Goal: Transaction & Acquisition: Purchase product/service

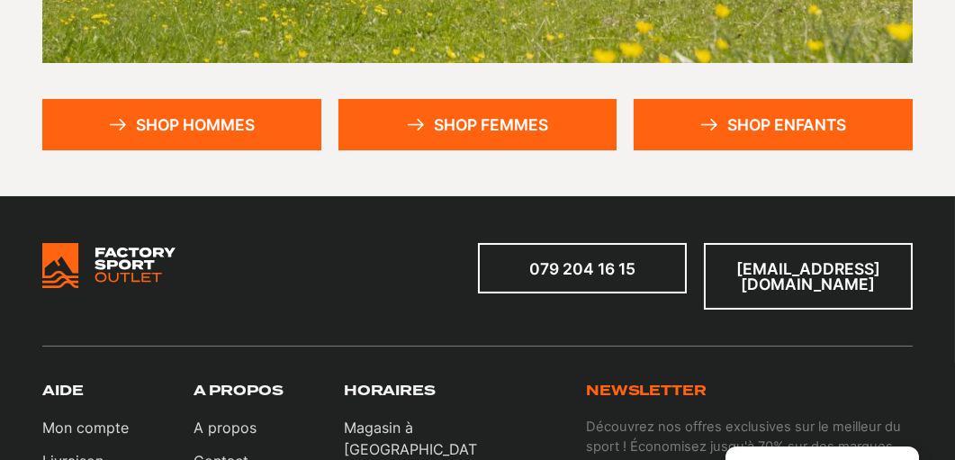
scroll to position [450, 0]
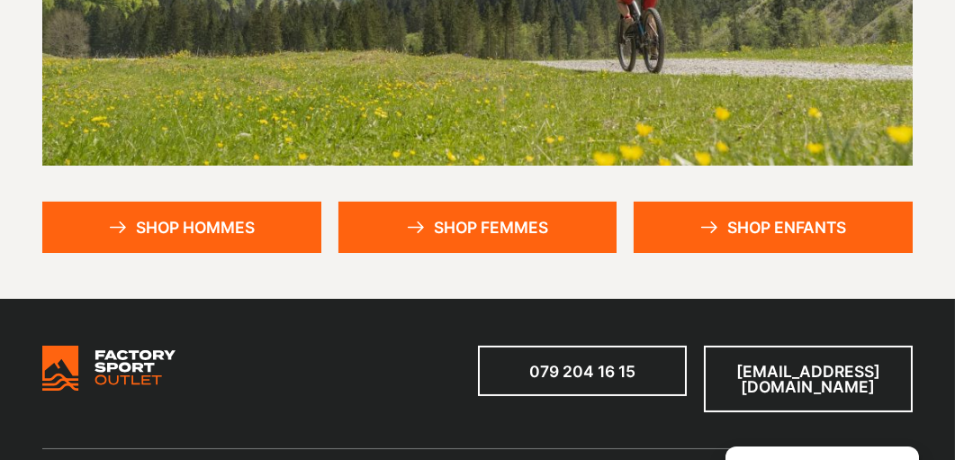
click at [253, 223] on link "Shop hommes" at bounding box center [181, 227] width 279 height 50
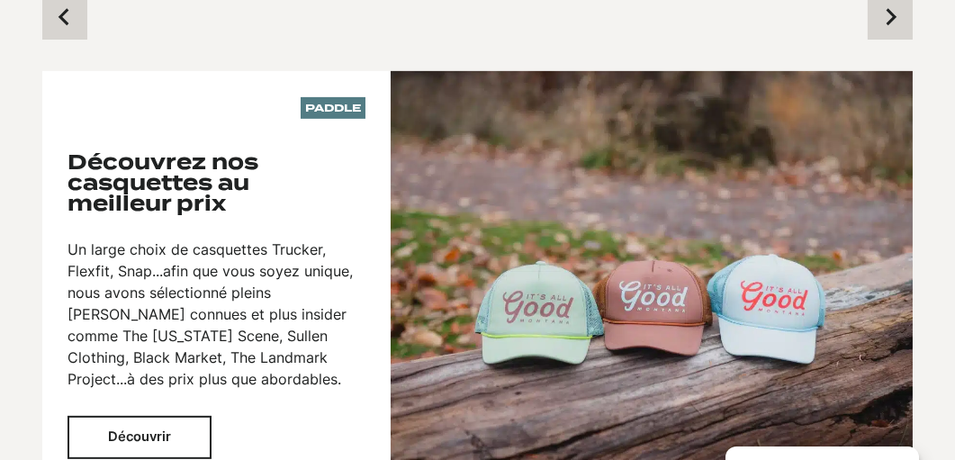
scroll to position [1980, 0]
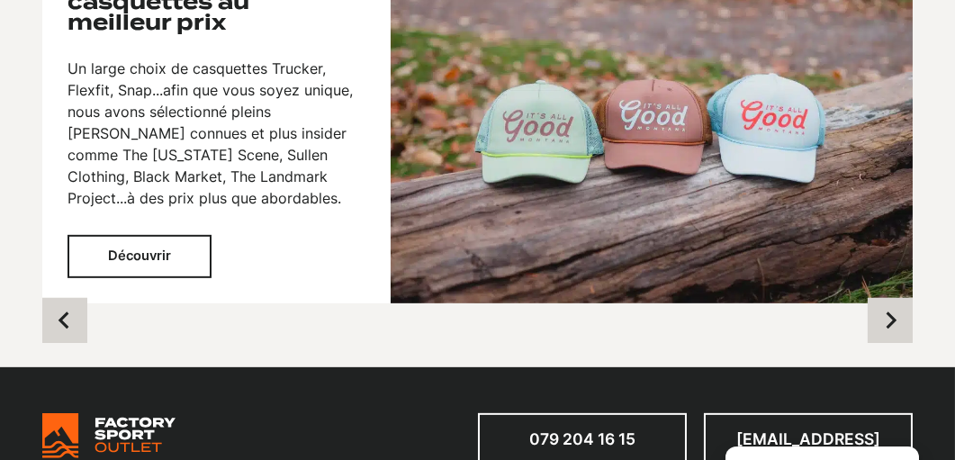
click at [899, 334] on button "Next slide" at bounding box center [889, 320] width 45 height 45
click at [888, 337] on button "Next slide" at bounding box center [889, 320] width 45 height 45
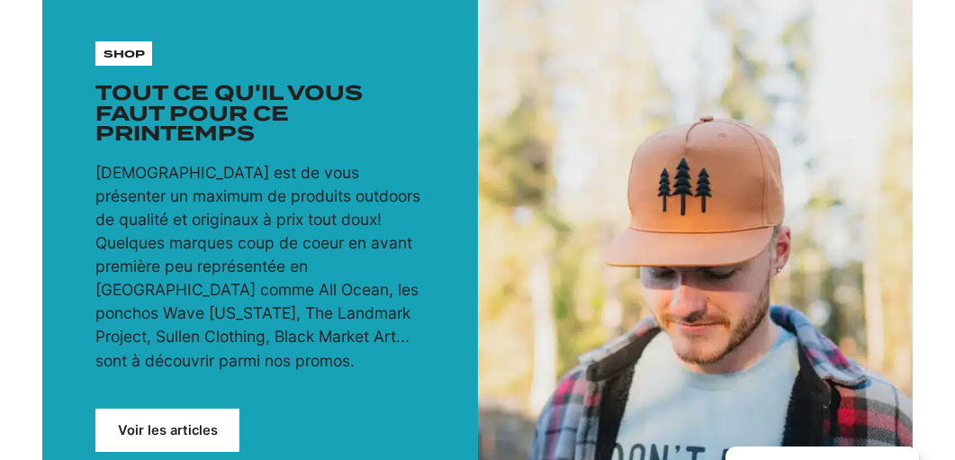
scroll to position [270, 0]
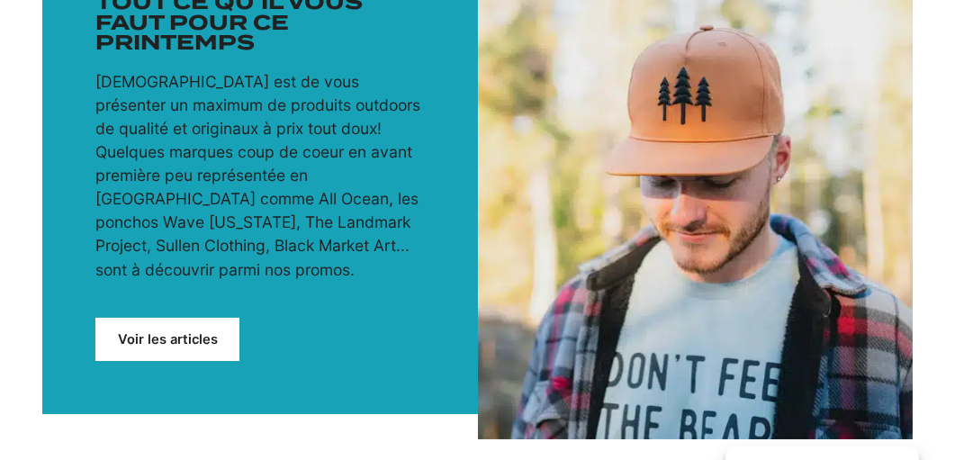
click at [189, 335] on link "Voir les articles" at bounding box center [167, 339] width 144 height 43
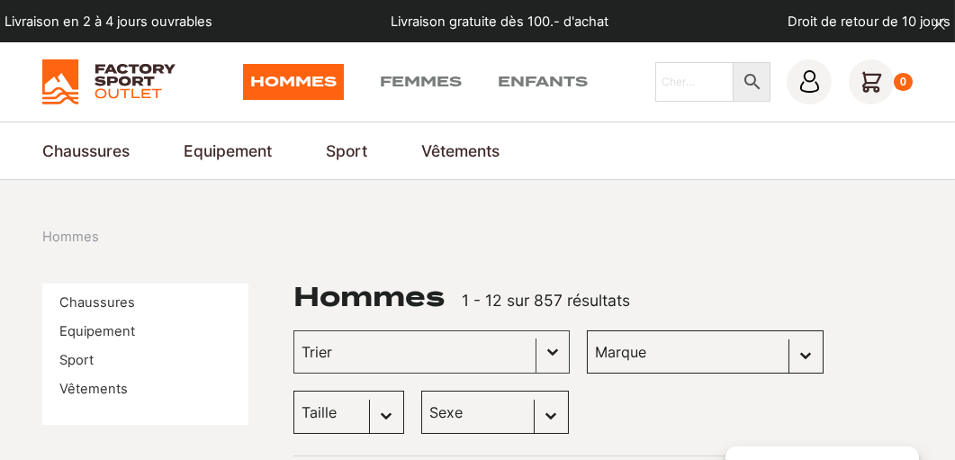
click at [78, 361] on link "Sport" at bounding box center [76, 360] width 34 height 16
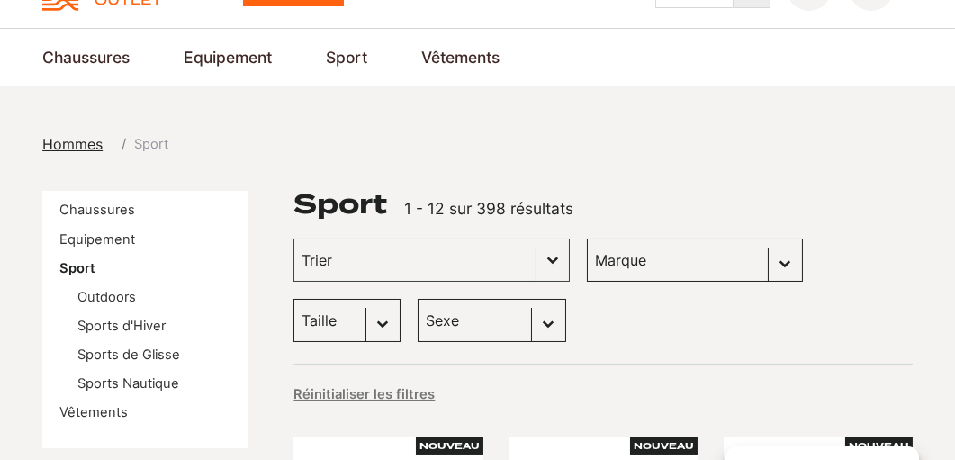
scroll to position [179, 0]
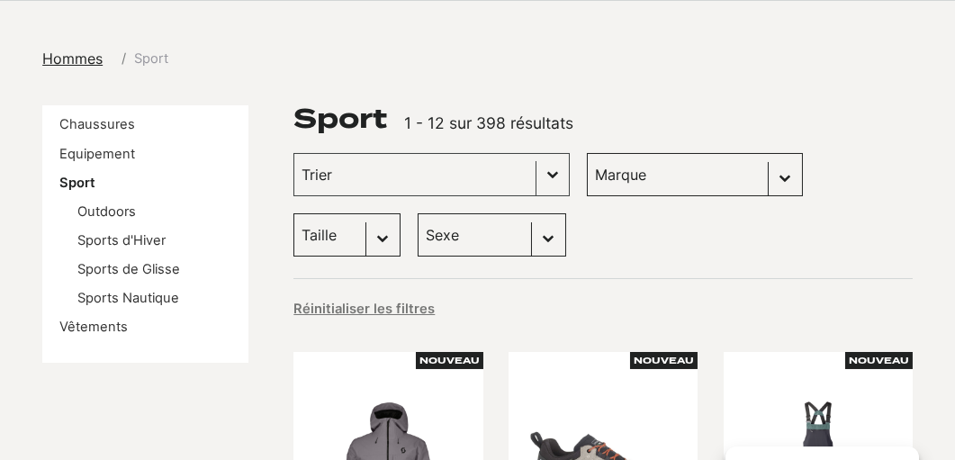
click at [121, 271] on link "Sports de Glisse" at bounding box center [128, 269] width 103 height 16
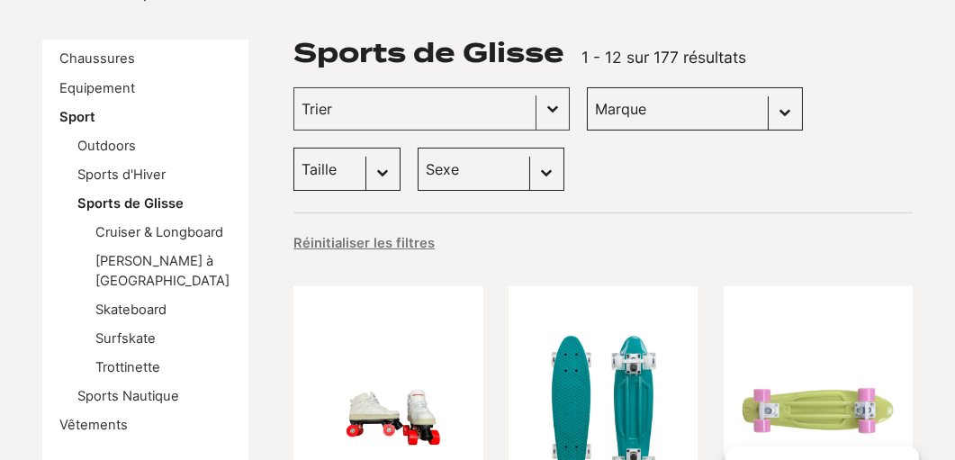
scroll to position [270, 0]
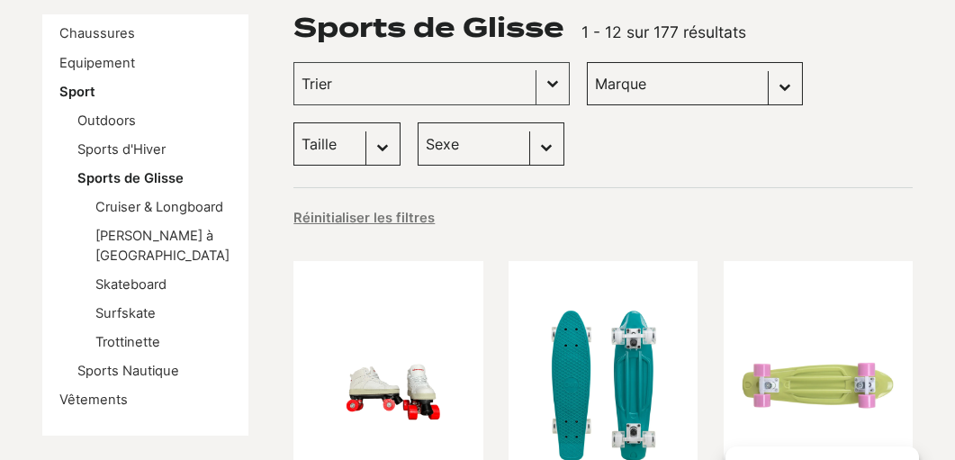
click at [118, 149] on link "Sports d'Hiver" at bounding box center [121, 149] width 88 height 16
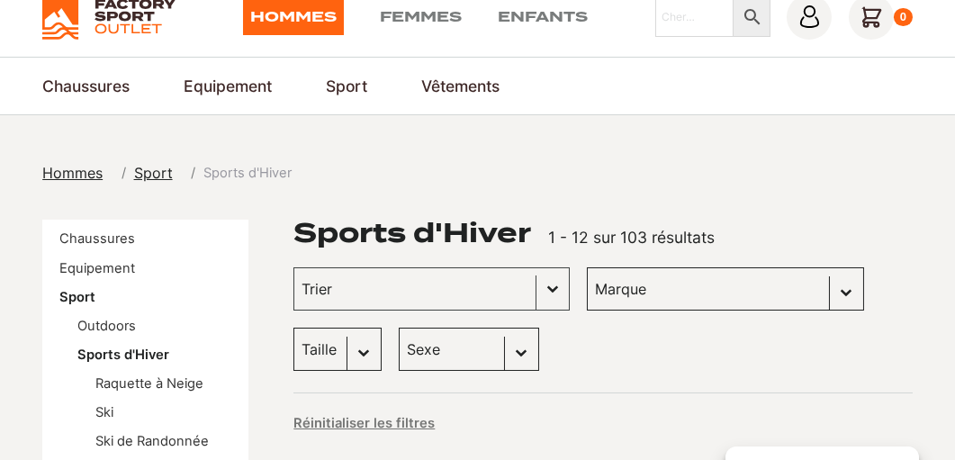
scroll to position [90, 0]
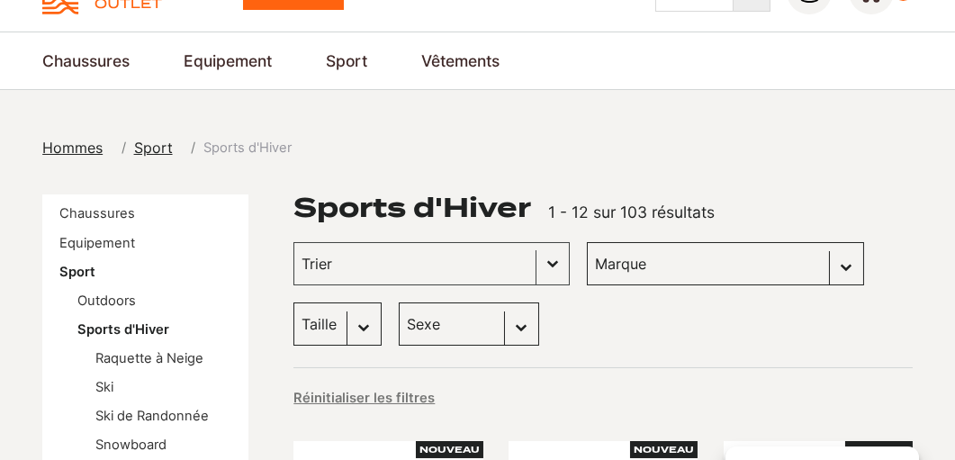
click at [0, 0] on link "Chaussures de Ski de Randonnée" at bounding box center [0, 0] width 0 height 0
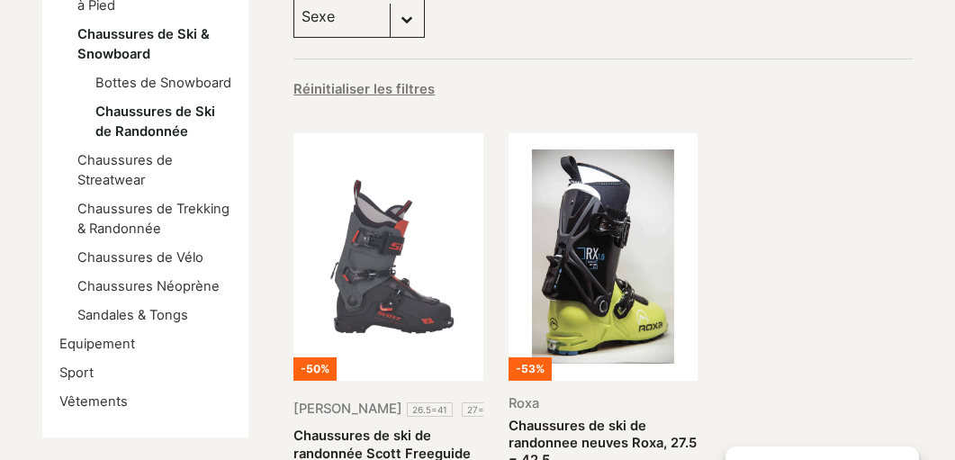
scroll to position [450, 0]
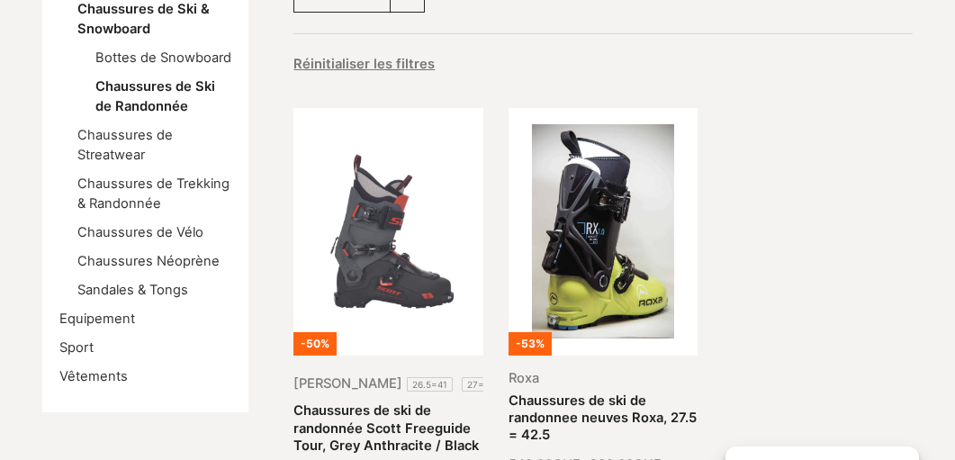
click at [588, 392] on link "Chaussures de ski de randonnee neuves Roxa, 27.5 = 42.5" at bounding box center [602, 417] width 188 height 50
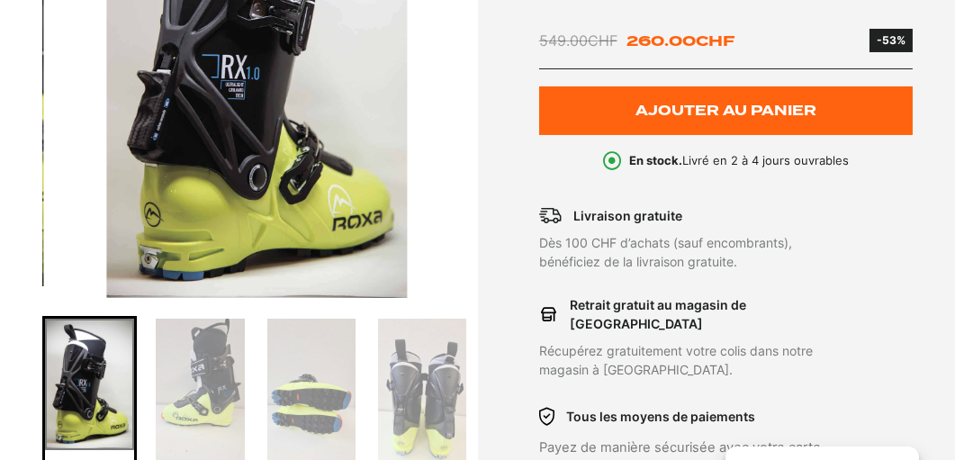
scroll to position [450, 0]
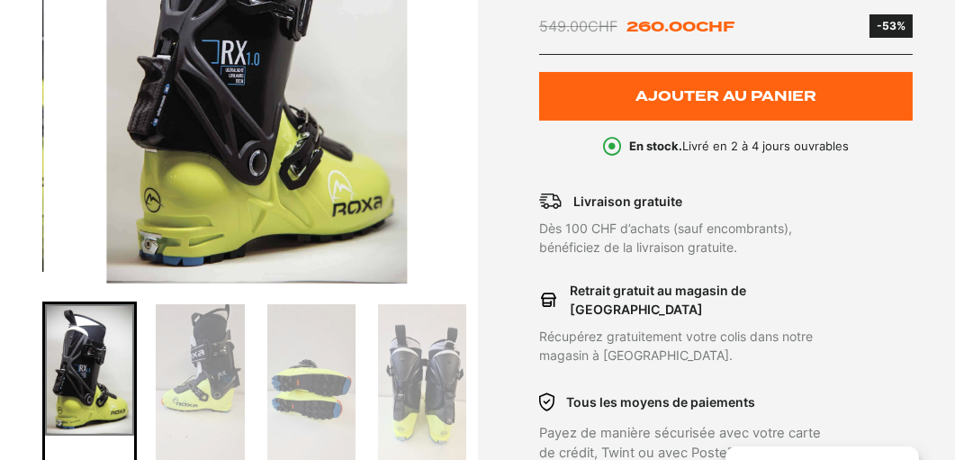
click at [212, 361] on img "Go to slide 2" at bounding box center [200, 382] width 88 height 157
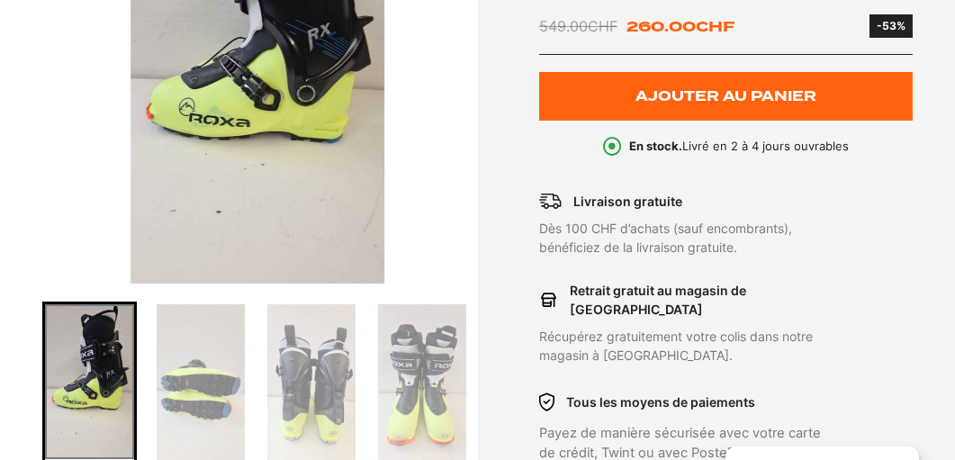
click at [296, 362] on img "Go to slide 4" at bounding box center [311, 382] width 88 height 157
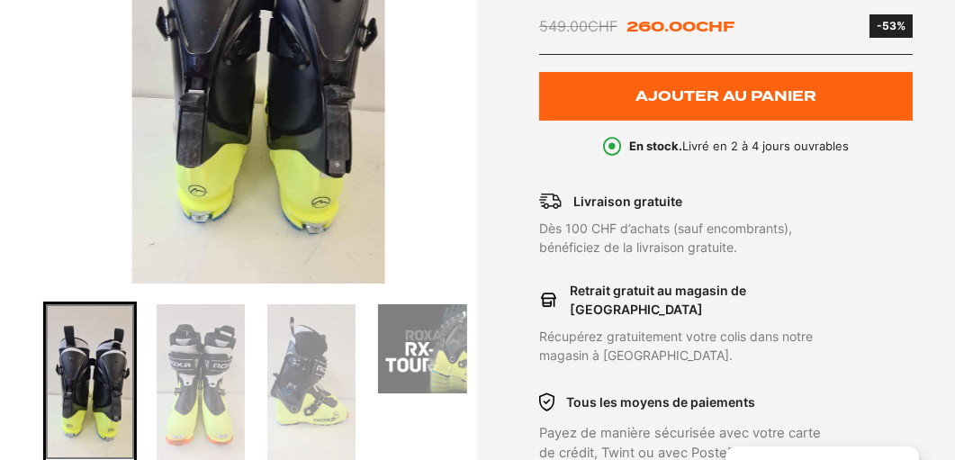
click at [334, 376] on img "Go to slide 6" at bounding box center [311, 382] width 88 height 157
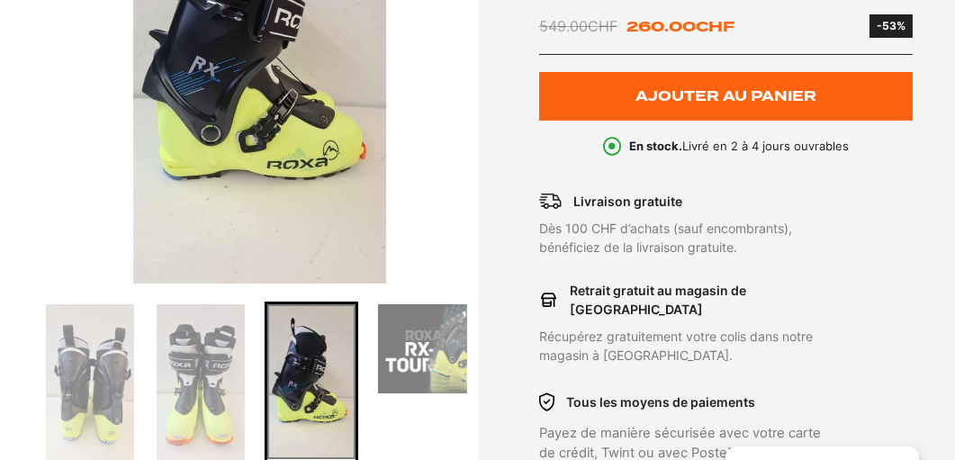
click at [409, 351] on img "Go to slide 7" at bounding box center [422, 348] width 88 height 88
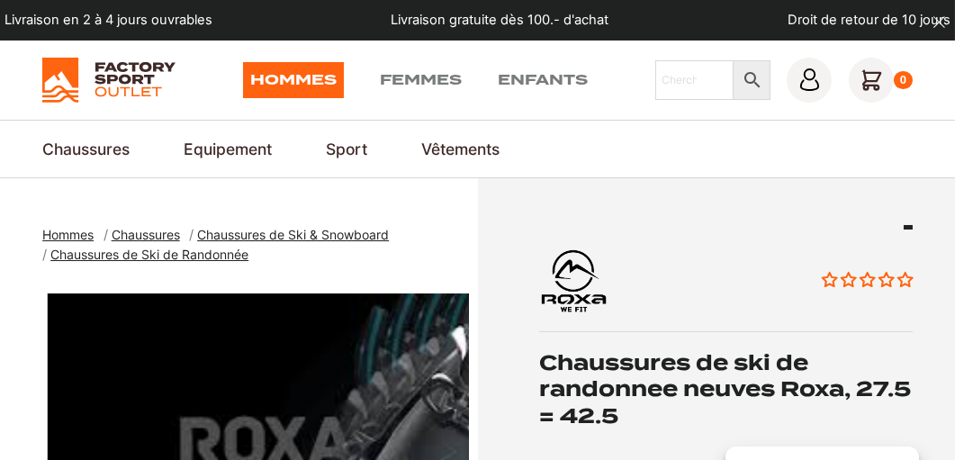
scroll to position [0, 0]
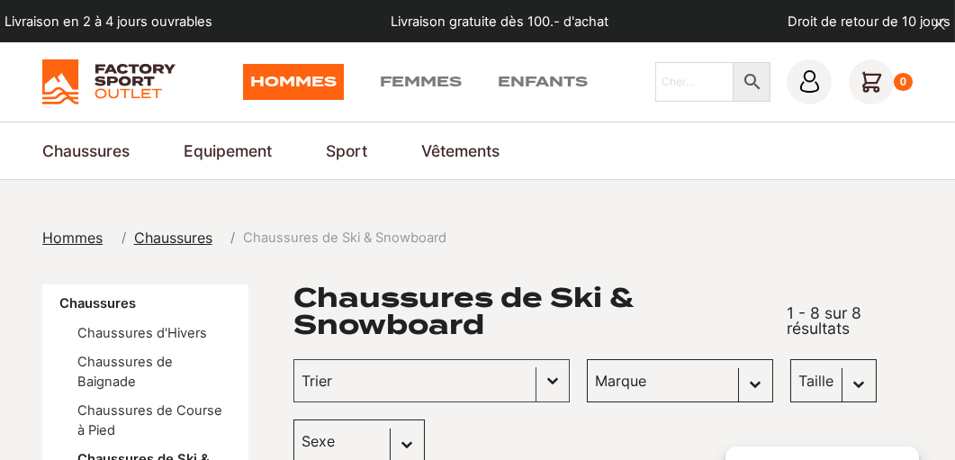
click at [75, 241] on span "Hommes" at bounding box center [72, 238] width 60 height 18
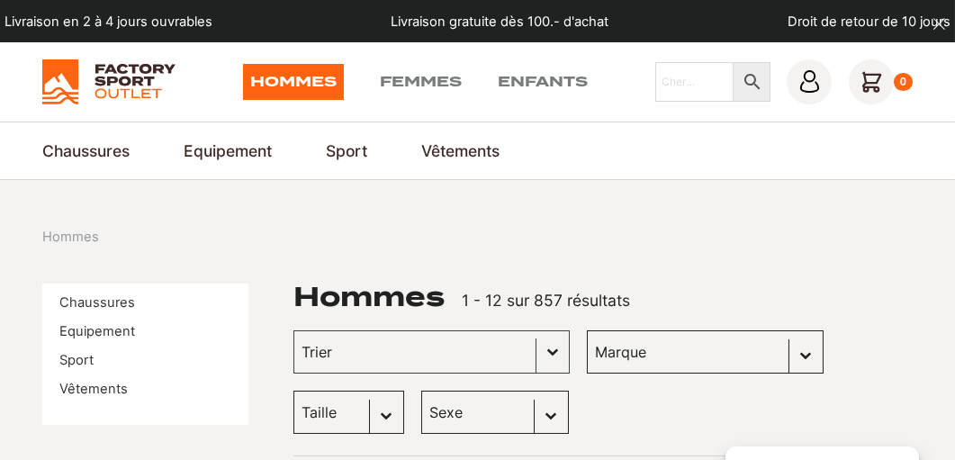
click at [84, 334] on link "Equipement" at bounding box center [97, 331] width 76 height 16
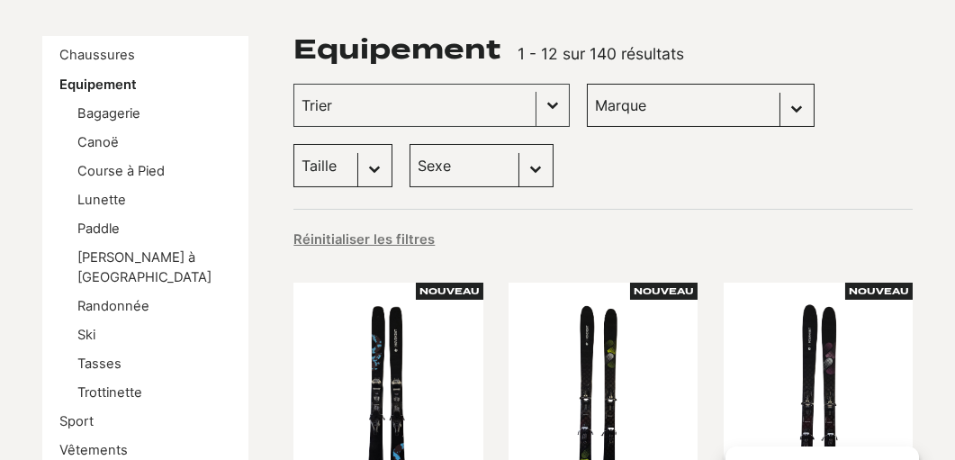
scroll to position [270, 0]
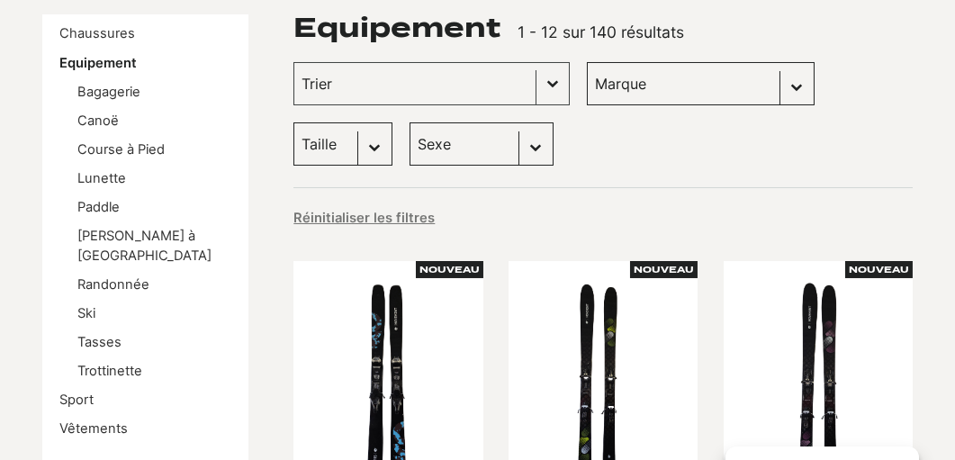
click at [86, 305] on link "Ski" at bounding box center [86, 313] width 18 height 16
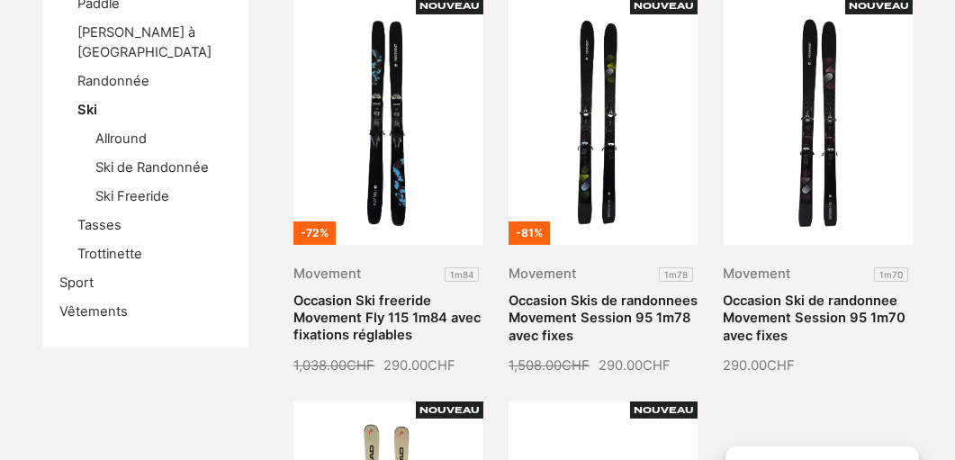
scroll to position [450, 0]
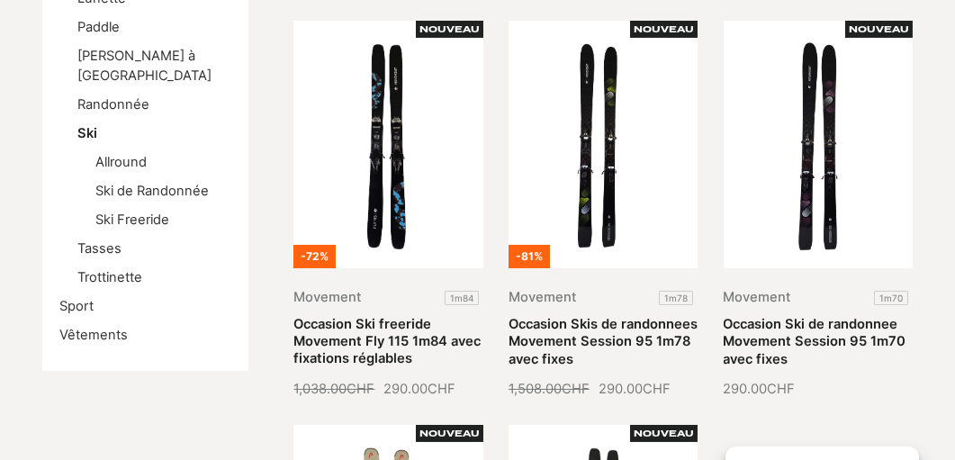
click at [823, 316] on link "Occasion Ski de randonnee Movement Session 95 1m70 avec fixes" at bounding box center [815, 341] width 183 height 50
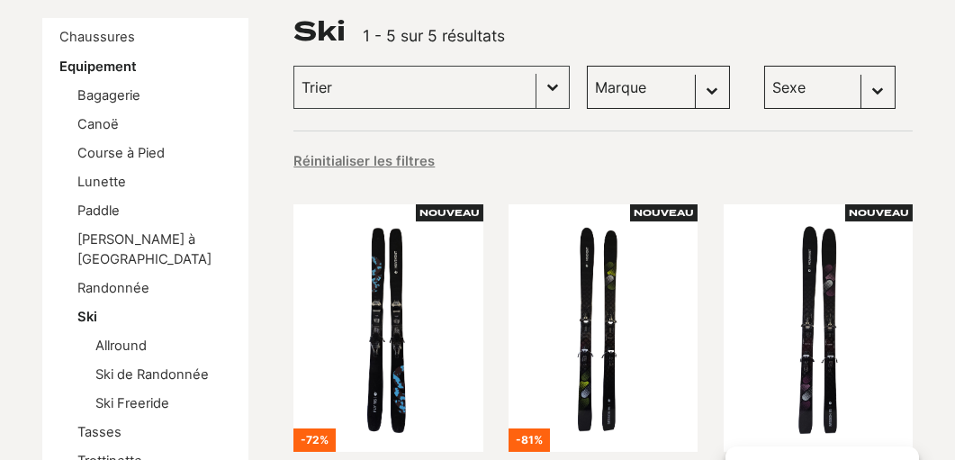
scroll to position [270, 0]
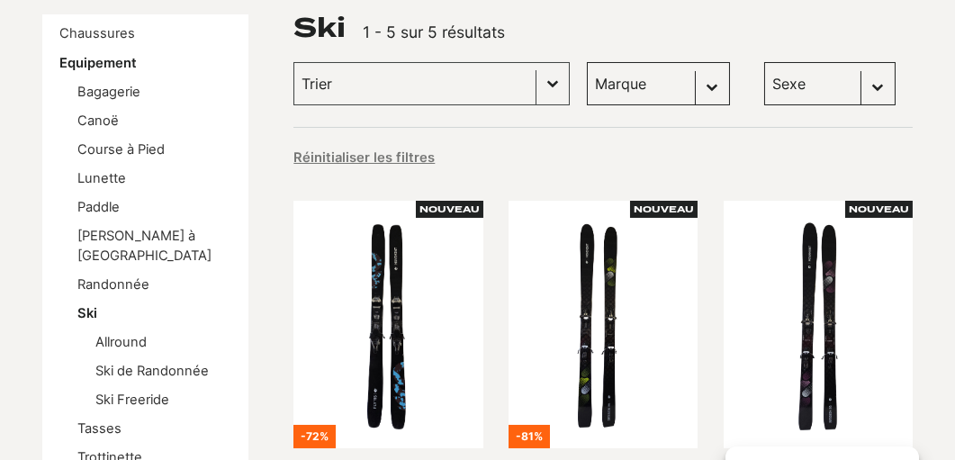
click at [849, 75] on select "Sexe Hommes (5) Femmes (3)" at bounding box center [829, 83] width 131 height 43
select select "hommes"
click at [764, 62] on select "Sexe Hommes (5) Femmes (3)" at bounding box center [829, 83] width 131 height 43
select select "hommes"
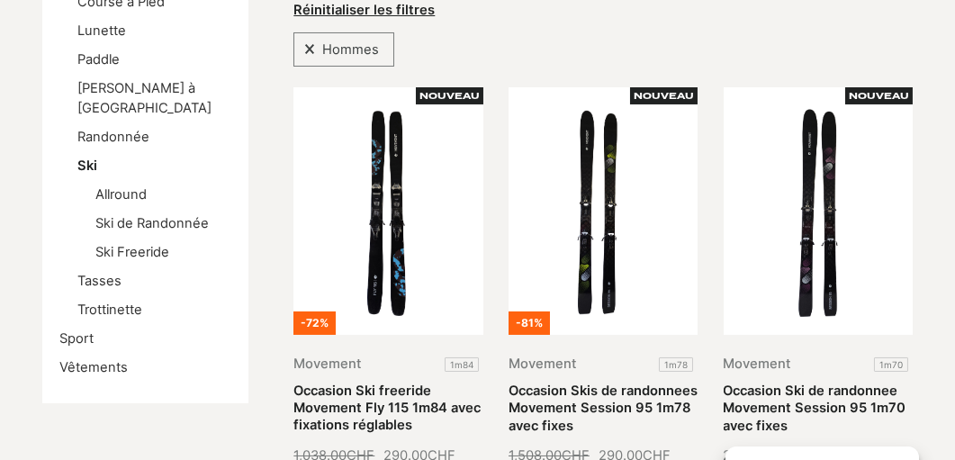
scroll to position [540, 0]
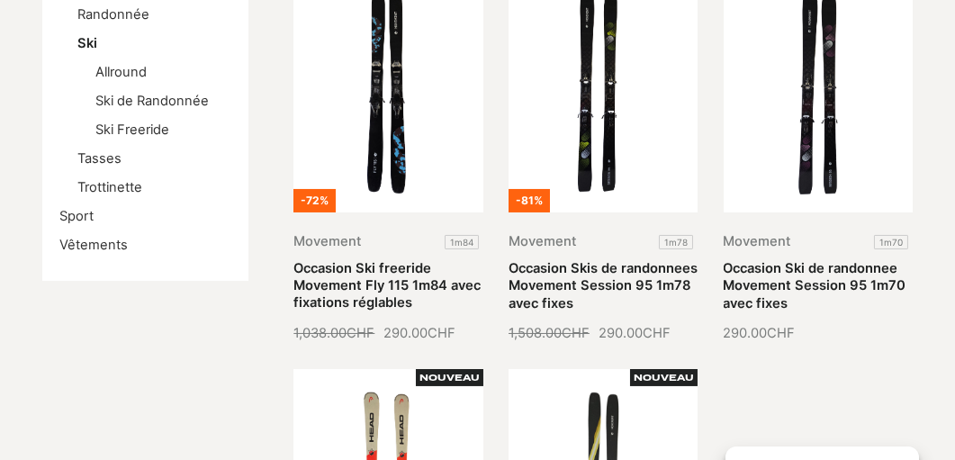
click at [588, 260] on link "Occasion Skis de randonnees Movement Session 95 1m78 avec fixes" at bounding box center [602, 285] width 189 height 50
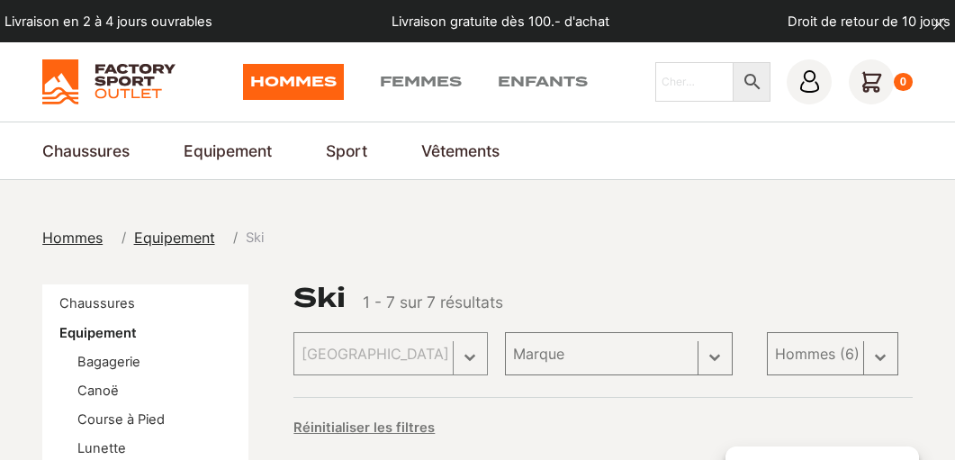
select select "hommes"
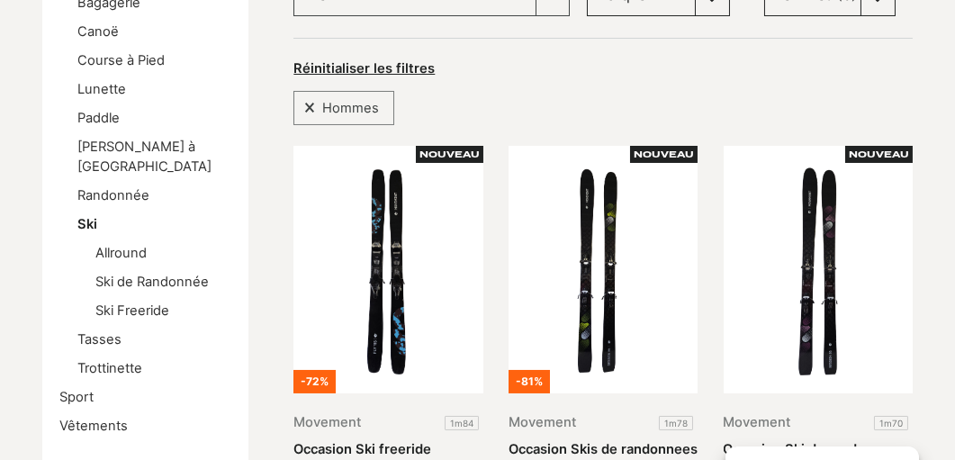
scroll to position [450, 0]
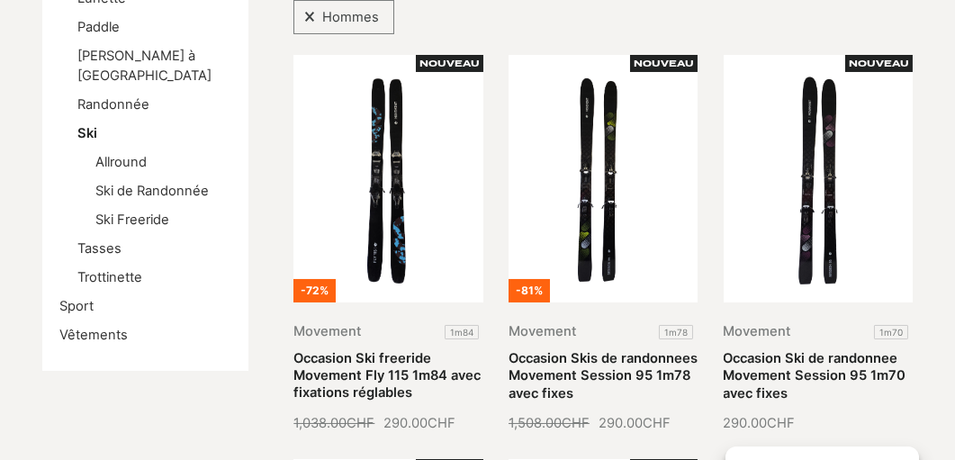
click at [810, 350] on link "Occasion Ski de randonnee Movement Session 95 1m70 avec fixes" at bounding box center [815, 375] width 183 height 50
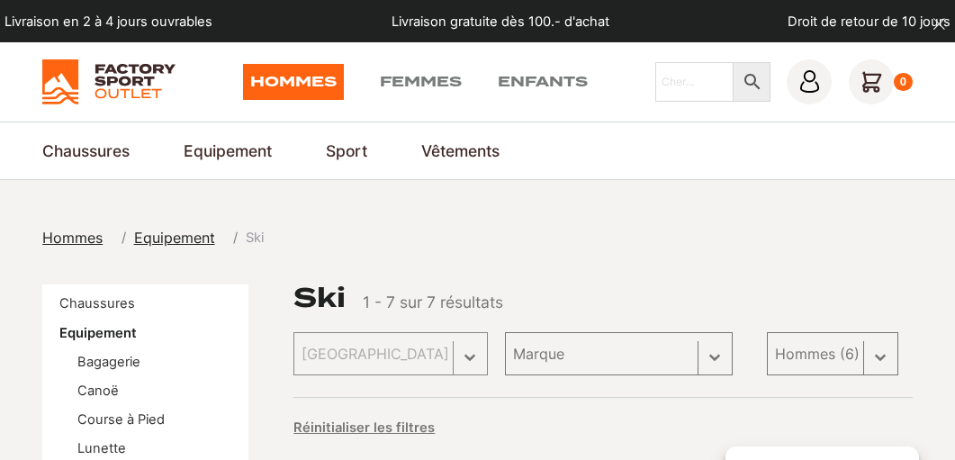
select select "hommes"
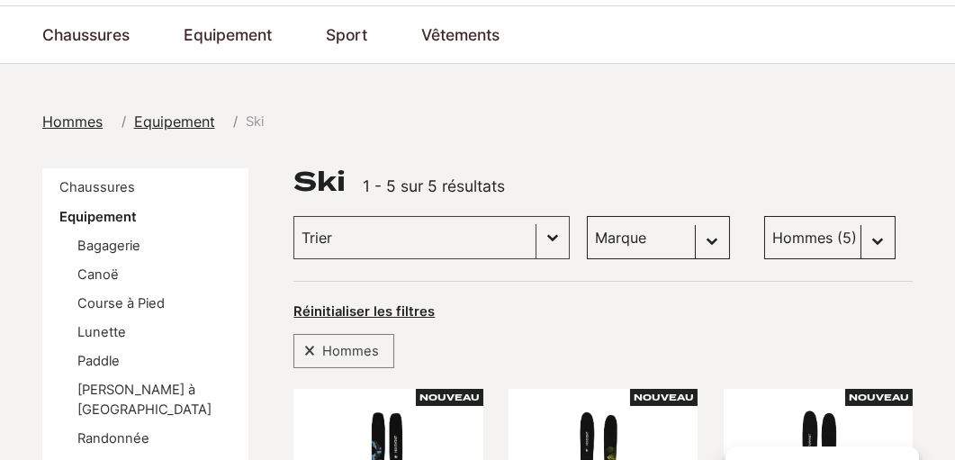
scroll to position [90, 0]
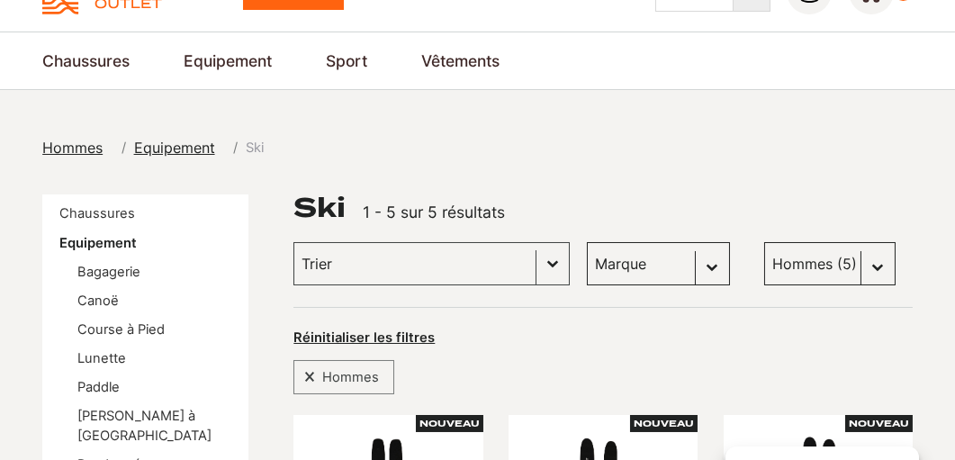
click at [72, 147] on span "Hommes" at bounding box center [72, 148] width 60 height 18
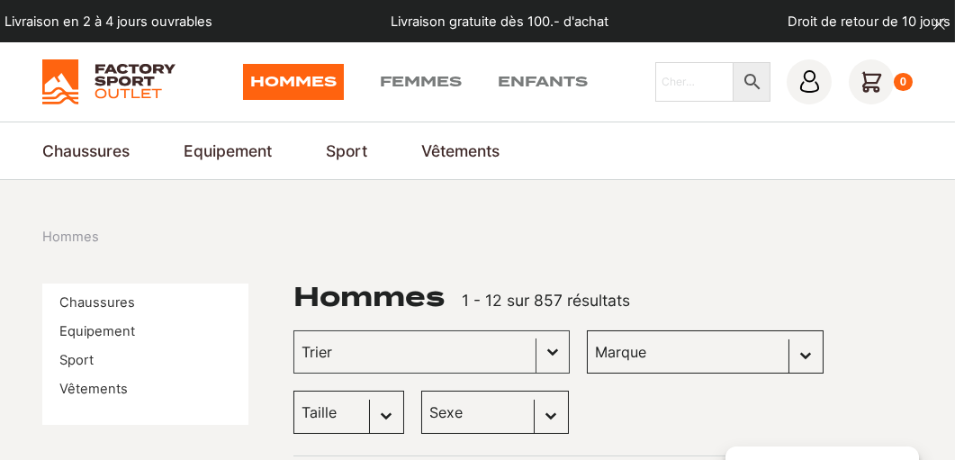
click at [0, 0] on link "Sac à Dos" at bounding box center [0, 0] width 0 height 0
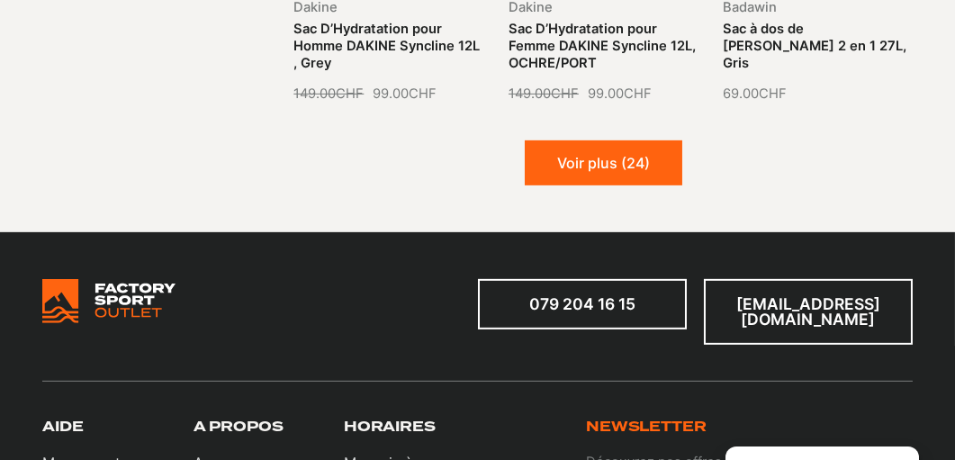
scroll to position [1980, 0]
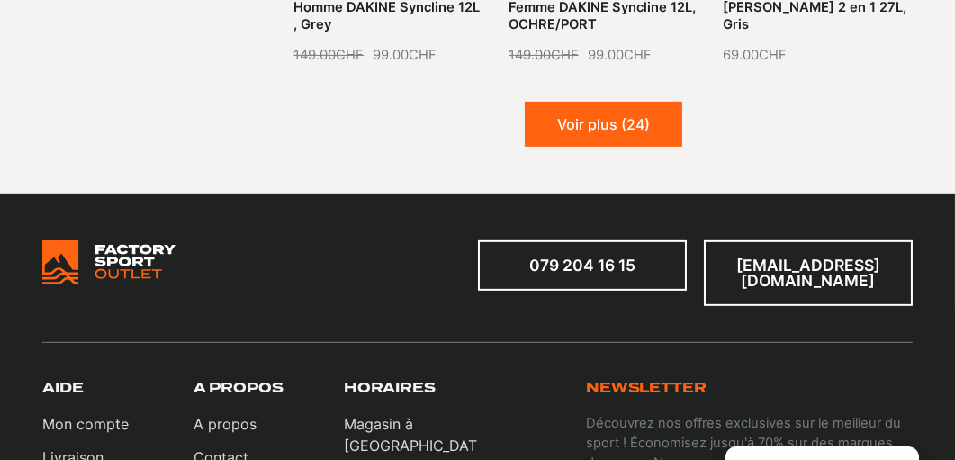
click at [645, 114] on button "Voir plus (24)" at bounding box center [603, 124] width 157 height 45
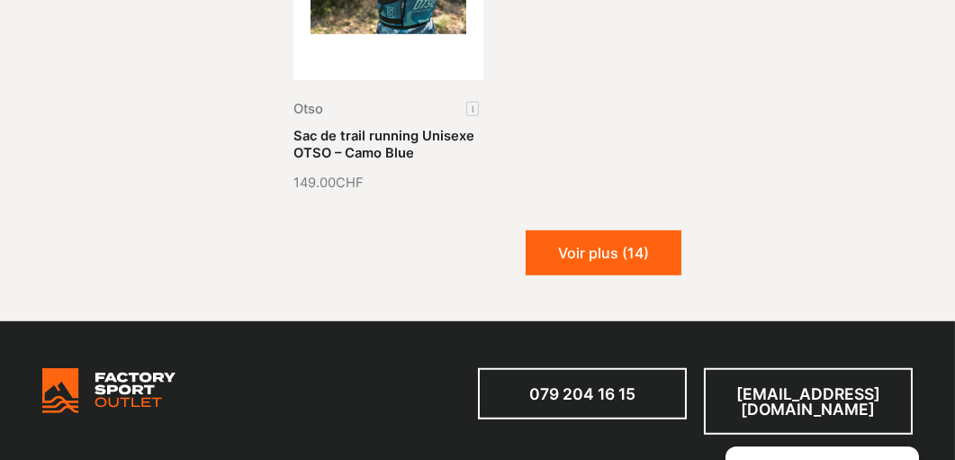
scroll to position [3510, 0]
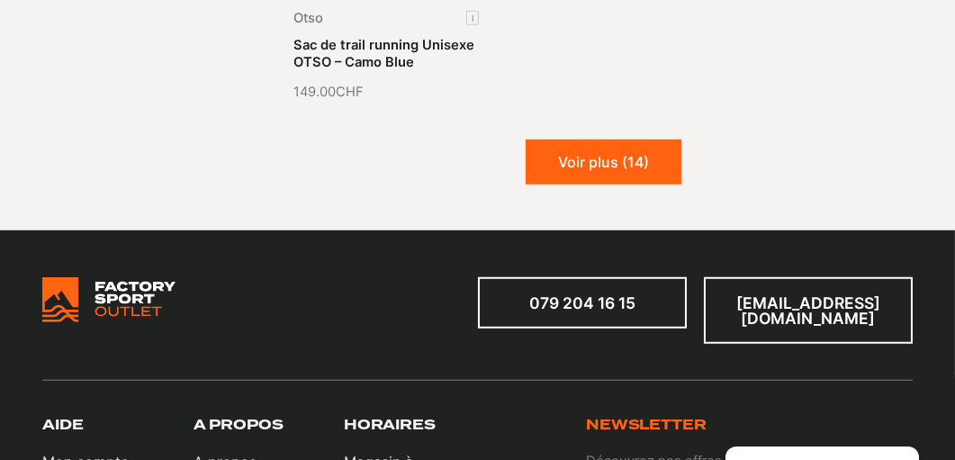
click at [638, 152] on button "Voir plus (14)" at bounding box center [604, 161] width 156 height 45
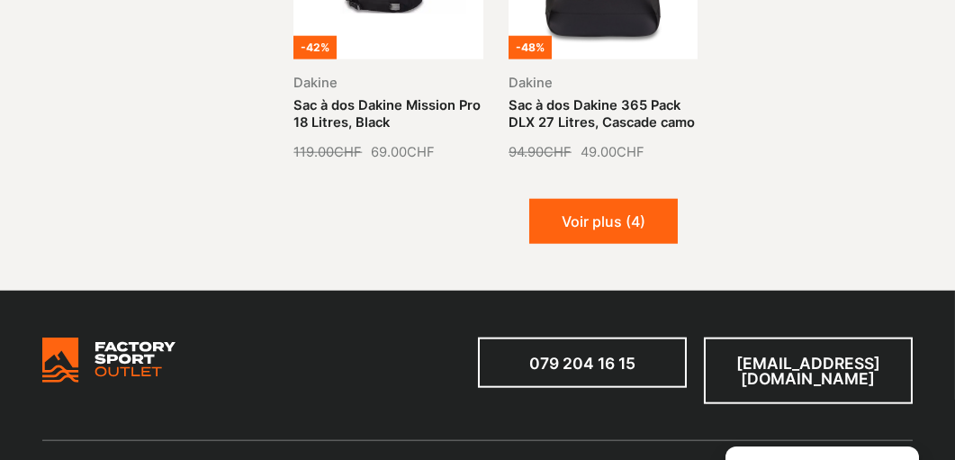
scroll to position [4679, 0]
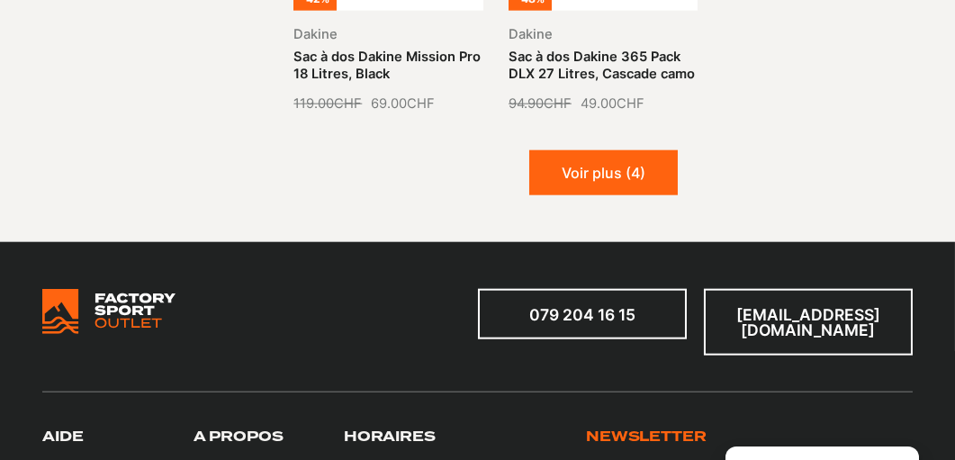
click at [615, 153] on button "Voir plus (4)" at bounding box center [603, 172] width 148 height 45
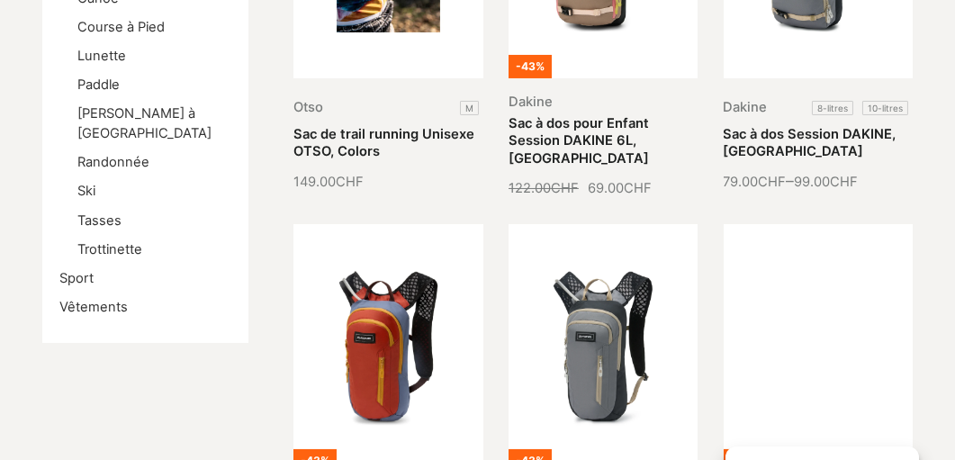
scroll to position [719, 0]
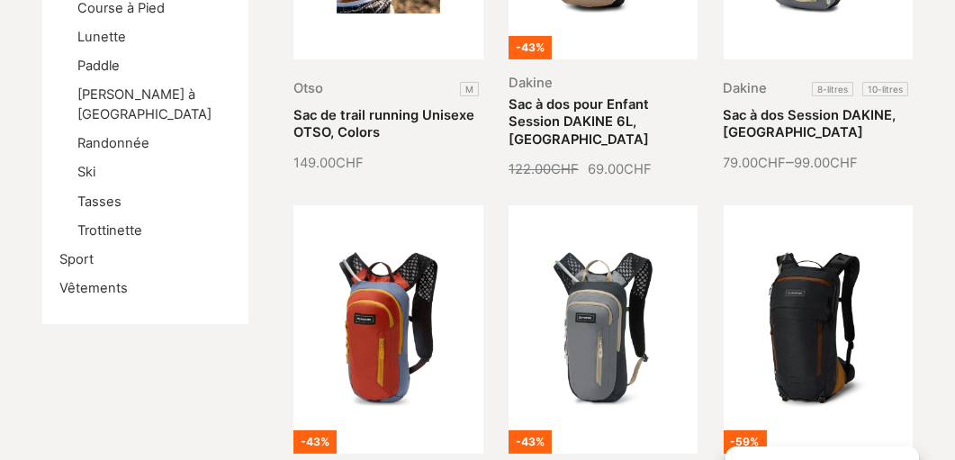
click at [126, 135] on link "Randonnée" at bounding box center [113, 143] width 72 height 16
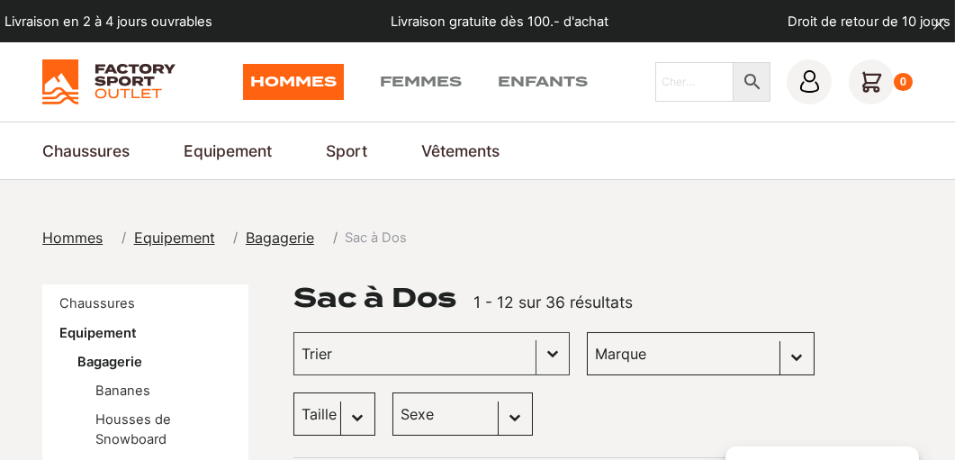
click at [0, 0] on link "Vanlife & Loisir" at bounding box center [0, 0] width 0 height 0
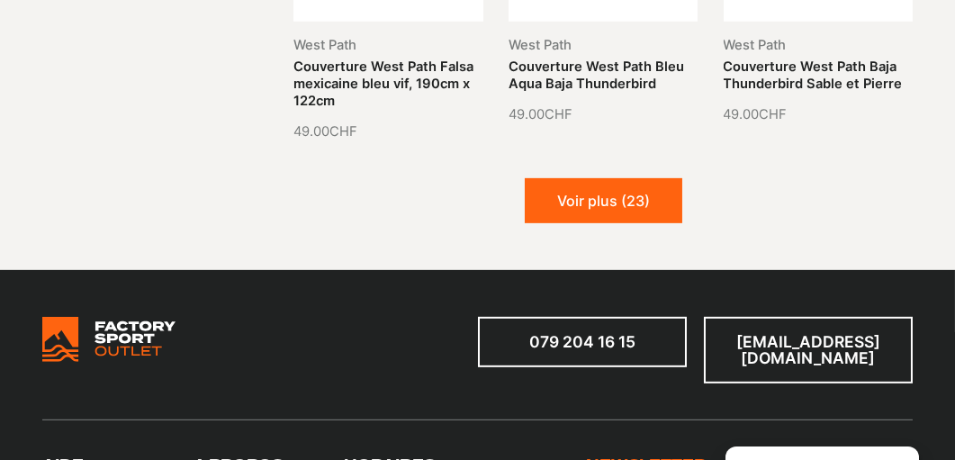
scroll to position [1980, 0]
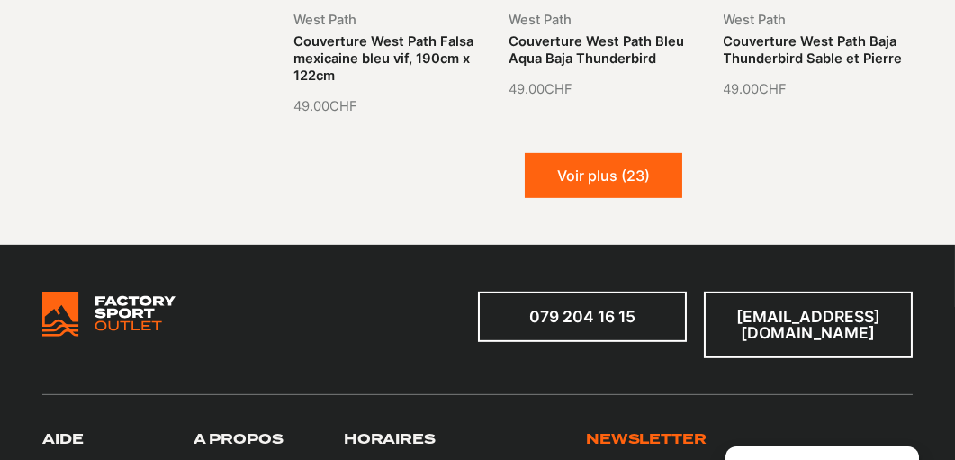
click at [643, 153] on button "Voir plus (23)" at bounding box center [603, 175] width 157 height 45
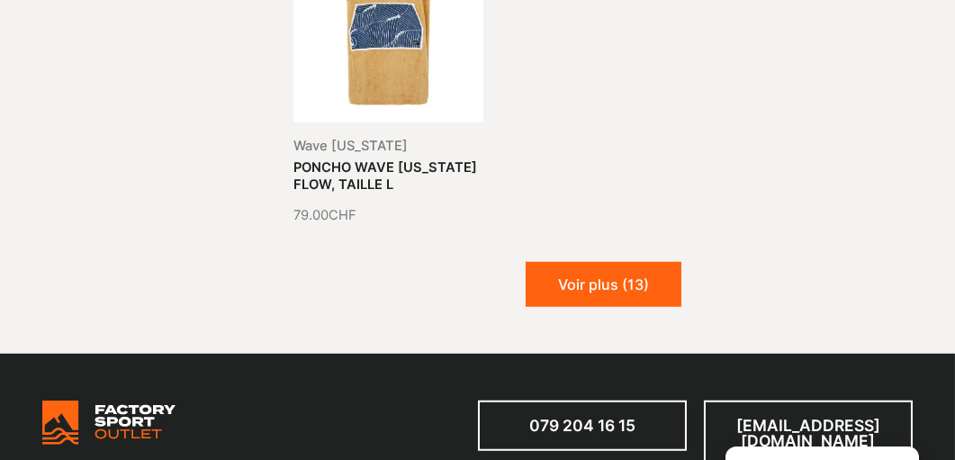
scroll to position [3419, 0]
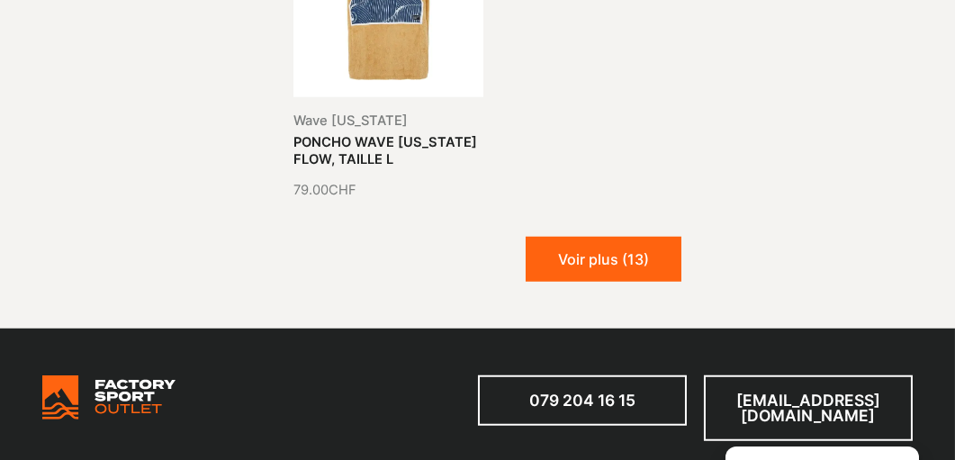
click at [643, 237] on button "Voir plus (13)" at bounding box center [604, 259] width 156 height 45
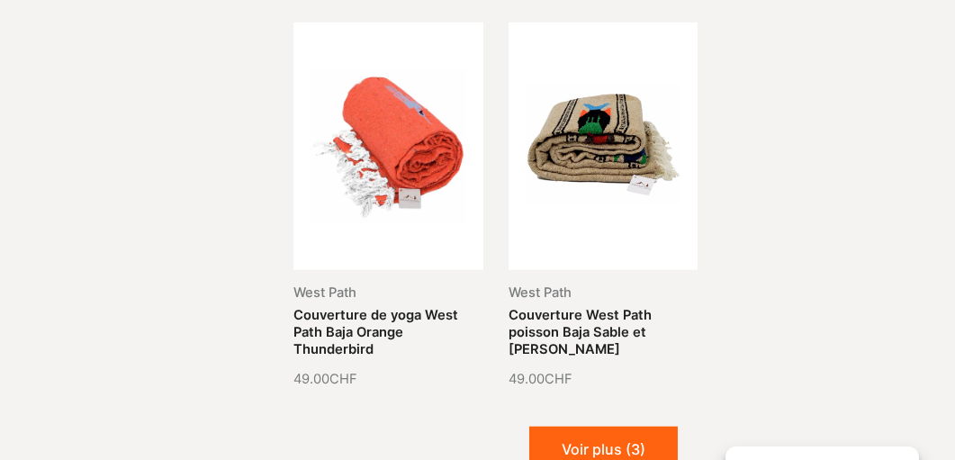
scroll to position [4499, 0]
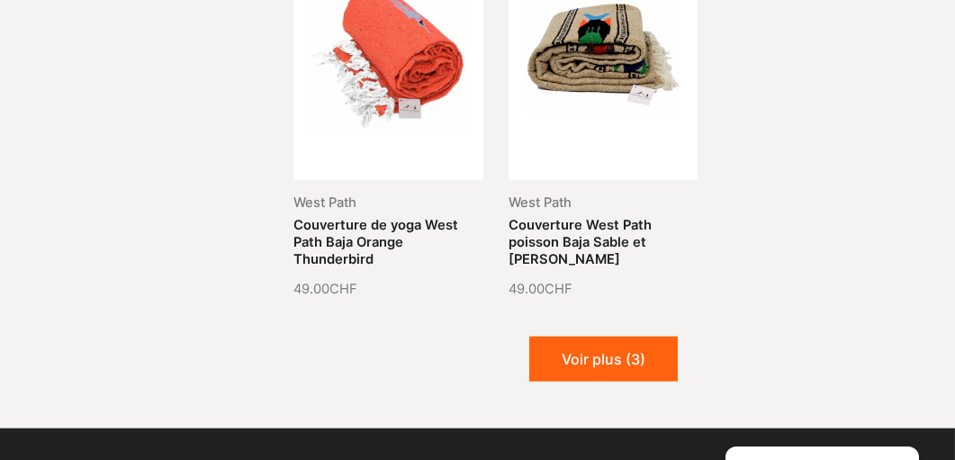
click at [605, 337] on button "Voir plus (3)" at bounding box center [603, 359] width 148 height 45
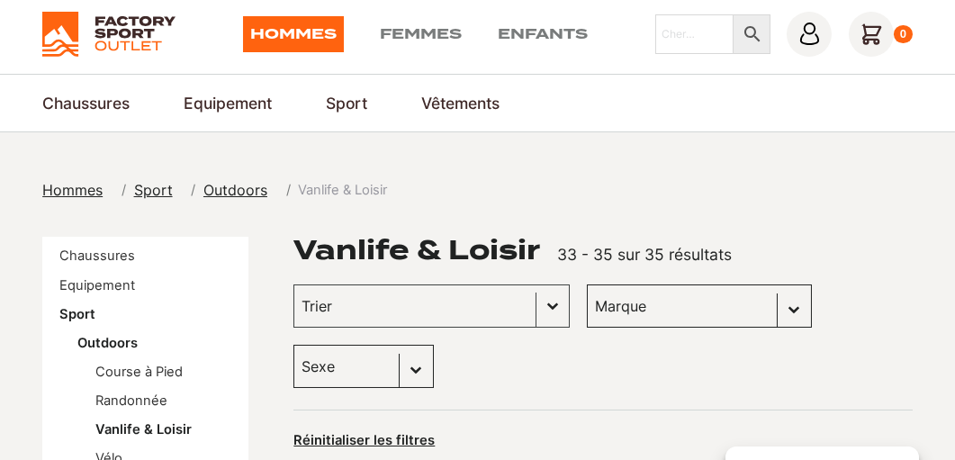
scroll to position [0, 0]
